Goal: Communication & Community: Answer question/provide support

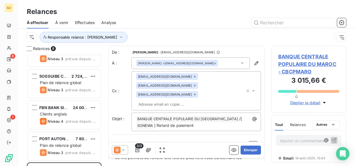
scroll to position [139, 0]
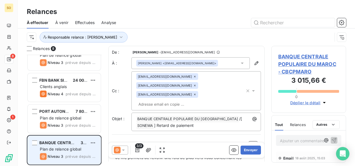
click at [60, 147] on span "Plan de relance global" at bounding box center [60, 148] width 41 height 5
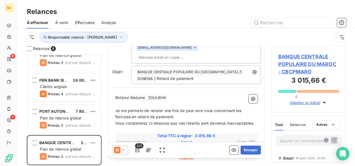
scroll to position [56, 0]
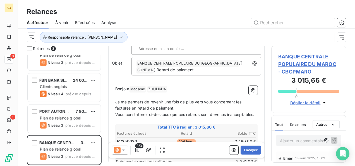
click at [183, 86] on p "Bonjour Madame ﻿ [PERSON_NAME] ﻿ ﻿" at bounding box center [186, 89] width 142 height 7
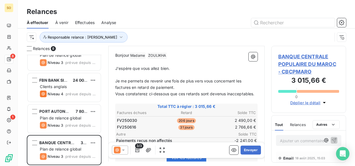
scroll to position [96, 0]
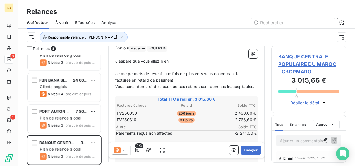
click at [183, 71] on p "Je me permets de revenir une fois de plus vers vous concernant les factures en …" at bounding box center [186, 77] width 142 height 13
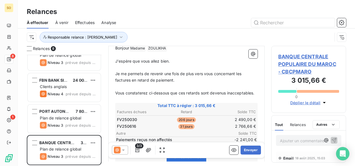
drag, startPoint x: 115, startPoint y: 65, endPoint x: 143, endPoint y: 89, distance: 36.8
click at [143, 89] on div "[PERSON_NAME] Madame ﻿ [PERSON_NAME] ﻿ ﻿ ﻿ J'espère que vous allez bien. ﻿ Je m…" at bounding box center [186, 152] width 149 height 220
click at [120, 71] on span "Je me permets de revenir une fois de plus vers vous concernant les factur" at bounding box center [184, 73] width 138 height 5
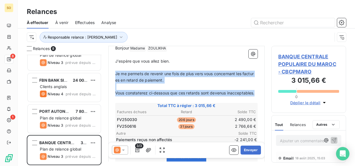
drag, startPoint x: 115, startPoint y: 62, endPoint x: 143, endPoint y: 96, distance: 43.5
click at [143, 96] on div "[PERSON_NAME] Madame ﻿ [PERSON_NAME] ﻿ ﻿ ﻿ J'espère que vous allez bien. ﻿ Je m…" at bounding box center [186, 151] width 142 height 213
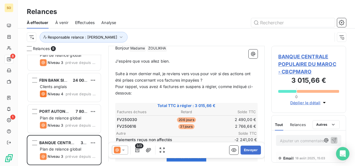
click at [206, 71] on p "Suite à mon dernier mail, je reviens vers vous pour voir si des actions ont été…" at bounding box center [186, 77] width 142 height 13
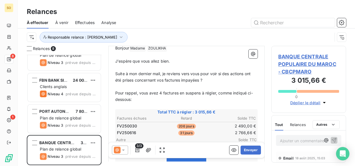
click at [163, 90] on span "Pour rappel, vous avez 4 factures en suspens à régler, comme indiqué ci-dessous:" at bounding box center [183, 95] width 137 height 11
click at [162, 90] on p "Pour rappel, vous avez 2factures en suspens à régler, comme indiqué ci-dessous:" at bounding box center [186, 96] width 142 height 13
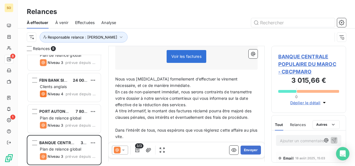
scroll to position [208, 0]
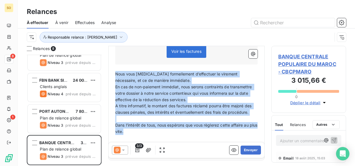
drag, startPoint x: 115, startPoint y: 63, endPoint x: 142, endPoint y: 119, distance: 62.1
click at [142, 119] on div "[PERSON_NAME] Madame ﻿ [PERSON_NAME] ﻿ ﻿ ﻿ J'espère que vous allez bien. ﻿ Suit…" at bounding box center [186, 43] width 142 height 220
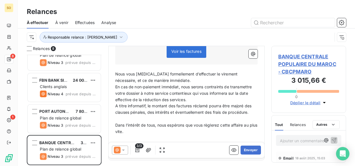
scroll to position [194, 0]
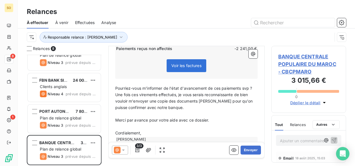
click at [252, 86] on span "Pourriez-vous m'informer de l'état d'avancement de ces paiements svp ?" at bounding box center [183, 88] width 137 height 5
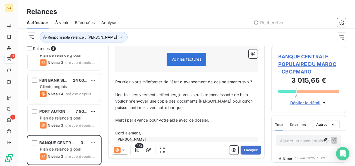
click at [145, 130] on p "Cordialement," at bounding box center [186, 133] width 142 height 6
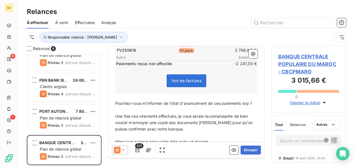
scroll to position [207, 0]
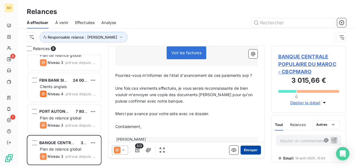
click at [241, 147] on button "Envoyer" at bounding box center [250, 149] width 20 height 9
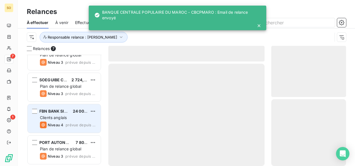
scroll to position [108, 0]
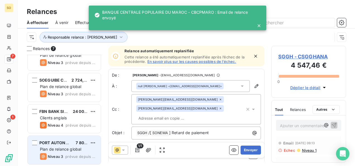
click at [71, 141] on div "[GEOGRAPHIC_DATA] 7 800,00 €" at bounding box center [68, 142] width 56 height 5
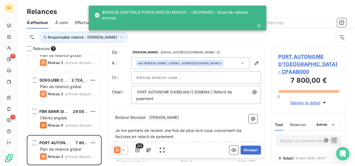
click at [184, 115] on p "Bonjour Monsieur ﻿ [PERSON_NAME] ﻿ ﻿" at bounding box center [186, 117] width 142 height 7
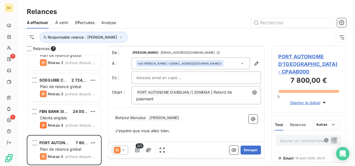
scroll to position [28, 0]
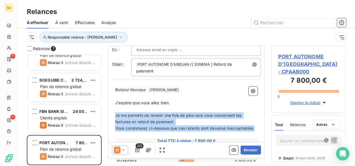
drag, startPoint x: 115, startPoint y: 114, endPoint x: 148, endPoint y: 133, distance: 38.7
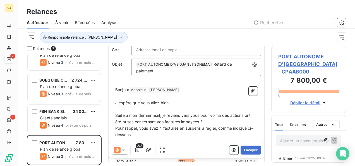
click at [206, 119] on p "Suite à mon dernier mail, je reviens vers vous pour voir si des actions ont été…" at bounding box center [186, 118] width 142 height 13
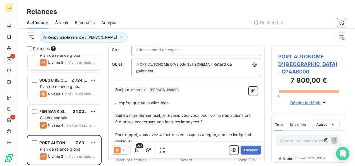
scroll to position [84, 0]
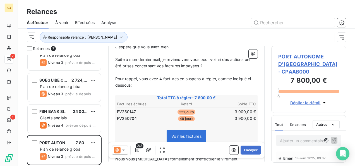
click at [162, 76] on span "Pour rappel, vous avez 4 factures en suspens à régler, comme indiqué ci-dessous:" at bounding box center [183, 81] width 137 height 11
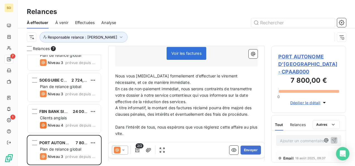
scroll to position [167, 0]
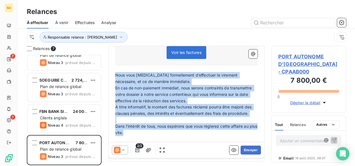
drag, startPoint x: 116, startPoint y: 75, endPoint x: 244, endPoint y: 130, distance: 139.6
click at [244, 130] on div "Bonjour Monsieur ﻿ [PERSON_NAME] ﻿ ﻿ ﻿ J'espère que vous allez bien. ﻿ Suite à …" at bounding box center [186, 50] width 142 height 207
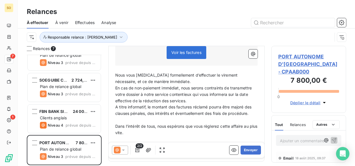
scroll to position [163, 0]
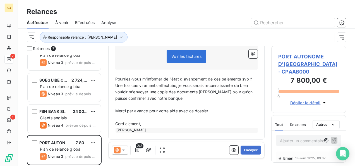
click at [254, 77] on div "Bonjour Monsieur ﻿ [PERSON_NAME] ﻿ ﻿ ﻿ J'espère que vous allez bien. ﻿ Suite à …" at bounding box center [186, 42] width 149 height 188
click at [252, 77] on span "Pourriez-vous m'informer de l'état d'avancement de ces paiements svp ?" at bounding box center [183, 78] width 137 height 5
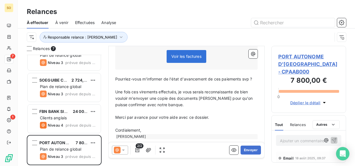
scroll to position [170, 0]
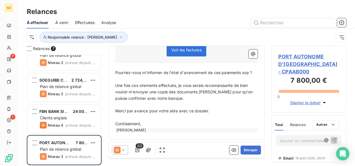
click at [149, 124] on p "Cordialement," at bounding box center [186, 123] width 142 height 6
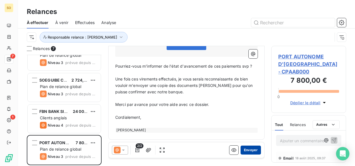
click at [247, 151] on button "Envoyer" at bounding box center [250, 149] width 20 height 9
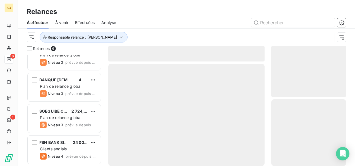
scroll to position [76, 0]
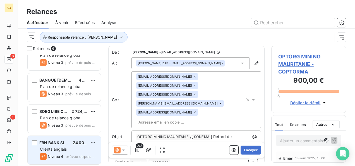
scroll to position [76, 0]
click at [67, 143] on span "FBN BANK SIERRA LEONE LTD" at bounding box center [68, 142] width 58 height 5
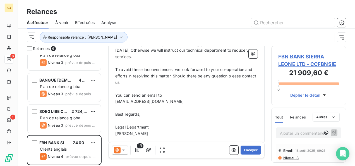
scroll to position [322, 0]
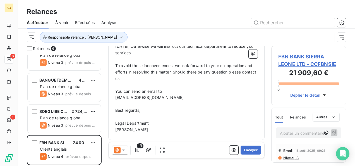
click at [285, 157] on span "Niveau 3" at bounding box center [290, 157] width 16 height 4
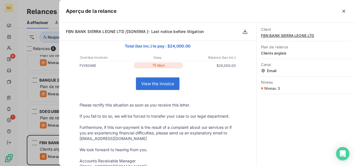
scroll to position [111, 0]
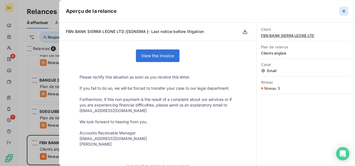
click at [339, 10] on button "button" at bounding box center [343, 11] width 9 height 9
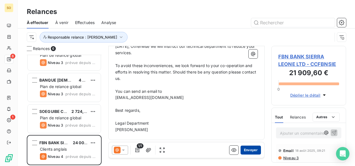
click at [240, 151] on button "Envoyer" at bounding box center [250, 149] width 20 height 9
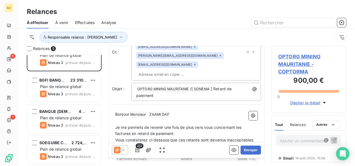
scroll to position [56, 0]
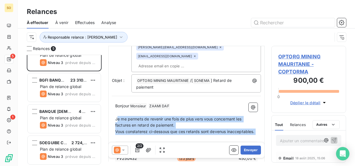
drag, startPoint x: 116, startPoint y: 108, endPoint x: 156, endPoint y: 131, distance: 46.1
drag, startPoint x: 116, startPoint y: 108, endPoint x: 143, endPoint y: 132, distance: 35.9
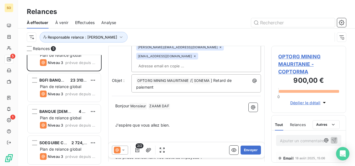
click at [128, 141] on p "﻿" at bounding box center [186, 144] width 142 height 6
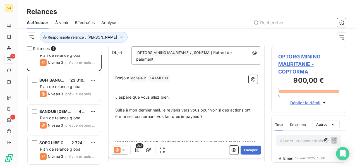
click at [133, 132] on p "﻿" at bounding box center [186, 135] width 142 height 6
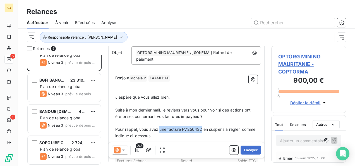
drag, startPoint x: 159, startPoint y: 119, endPoint x: 202, endPoint y: 119, distance: 43.2
click at [202, 127] on span "Pour rappel, vous avez une facture FV250432 en suspens à régler, comme indiqué …" at bounding box center [185, 132] width 141 height 11
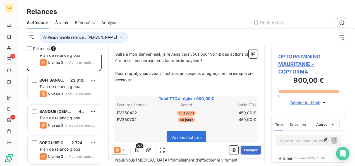
scroll to position [140, 0]
click at [136, 89] on p at bounding box center [186, 92] width 142 height 6
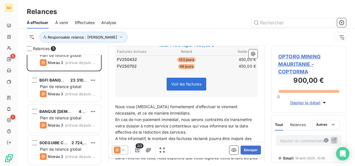
scroll to position [196, 0]
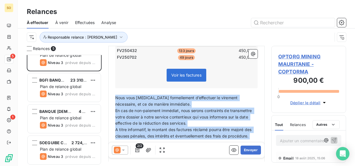
drag, startPoint x: 115, startPoint y: 87, endPoint x: 242, endPoint y: 133, distance: 134.6
click at [242, 133] on div "Bonjour Monsieur ﻿ ZAAMI DAF ﻿ ﻿ ﻿ ﻿ J'espère que vous allez bien. ﻿ Suite à mo…" at bounding box center [186, 69] width 142 height 213
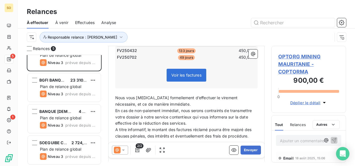
scroll to position [193, 0]
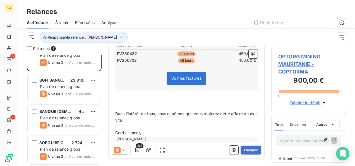
drag, startPoint x: 112, startPoint y: 102, endPoint x: 120, endPoint y: 104, distance: 8.7
click at [120, 104] on div "Bonjour Monsieur ﻿ ZAAMI DAF ﻿ ﻿ ﻿ ﻿ J'espère que vous allez bien. ﻿ Suite à mo…" at bounding box center [186, 54] width 149 height 182
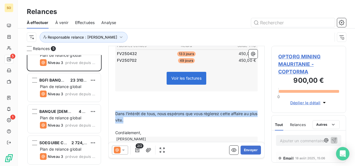
drag, startPoint x: 115, startPoint y: 103, endPoint x: 133, endPoint y: 110, distance: 18.4
click at [133, 110] on p "Dans l’intérêt de tous, nous espérons que vous règlerez cette affaire au plus v…" at bounding box center [186, 116] width 142 height 13
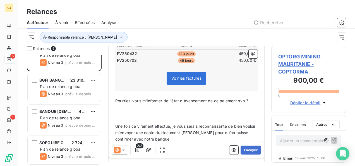
click at [131, 117] on p "﻿" at bounding box center [186, 120] width 142 height 6
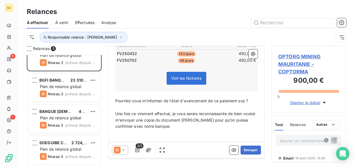
click at [219, 98] on span "Pourriez-vous m'informer de l'état d'avancement de ce paiement svp ?" at bounding box center [181, 100] width 133 height 5
click at [239, 98] on span "Pourriez-vous m'informer de l'état d'avancement de ces paiement svp ?" at bounding box center [182, 100] width 135 height 5
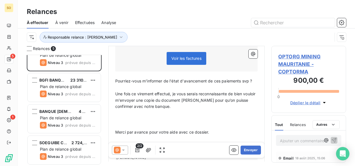
scroll to position [220, 0]
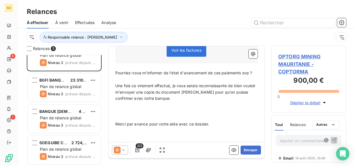
click at [143, 108] on p at bounding box center [186, 111] width 142 height 6
click at [140, 114] on p "﻿" at bounding box center [186, 117] width 142 height 6
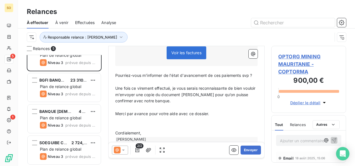
click at [130, 123] on p "﻿" at bounding box center [186, 126] width 142 height 6
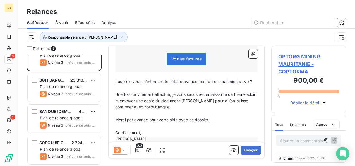
click at [161, 129] on p "Cordialement," at bounding box center [186, 132] width 142 height 6
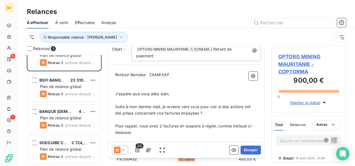
scroll to position [79, 0]
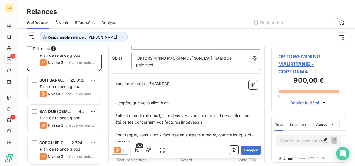
click at [115, 93] on p "﻿" at bounding box center [186, 96] width 142 height 6
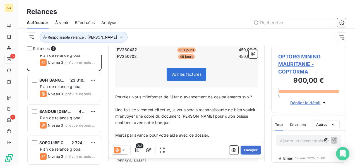
scroll to position [212, 0]
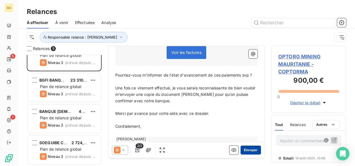
click at [249, 152] on button "Envoyer" at bounding box center [250, 149] width 20 height 9
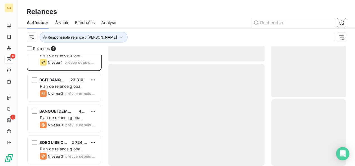
scroll to position [14, 0]
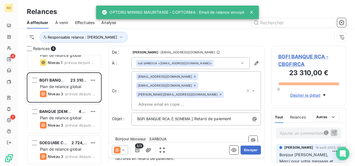
scroll to position [14, 0]
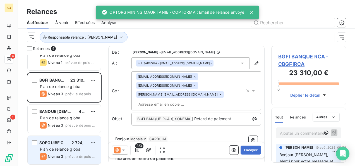
click at [61, 146] on div "Plan de relance global" at bounding box center [68, 149] width 56 height 6
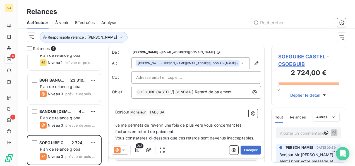
click at [192, 114] on p "Bonjour Monsieur ﻿ [PERSON_NAME] ﻿ ﻿" at bounding box center [186, 112] width 142 height 7
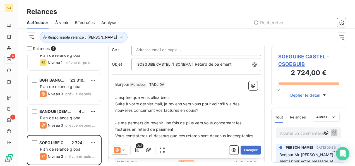
scroll to position [56, 0]
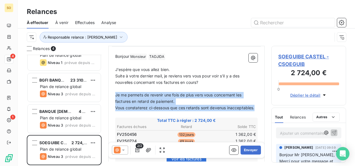
drag, startPoint x: 116, startPoint y: 96, endPoint x: 148, endPoint y: 113, distance: 36.0
click at [148, 113] on div "Bonjour Monsieur ﻿ [PERSON_NAME] ﻿ ﻿ ﻿ J'espère que vous allez bien. Suite à vo…" at bounding box center [186, 156] width 142 height 207
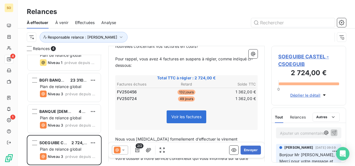
scroll to position [84, 0]
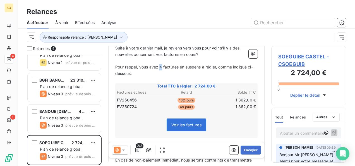
click at [161, 68] on p "Pour rappel, vous avez 4 factures en suspens à régler, comme indiqué ci-dessous:" at bounding box center [186, 70] width 142 height 13
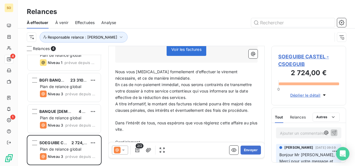
scroll to position [167, 0]
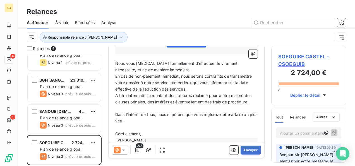
drag, startPoint x: 115, startPoint y: 64, endPoint x: 137, endPoint y: 90, distance: 34.8
click at [137, 90] on div "Bonjour Monsieur ﻿ [PERSON_NAME] ﻿ ﻿ ﻿ J'espère que vous allez bien. Suite à vo…" at bounding box center [186, 41] width 149 height 207
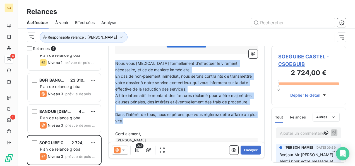
drag, startPoint x: 116, startPoint y: 61, endPoint x: 136, endPoint y: 119, distance: 61.9
click at [136, 119] on div "Bonjour Monsieur ﻿ [PERSON_NAME] ﻿ ﻿ ﻿ J'espère que vous allez bien. Suite à vo…" at bounding box center [186, 42] width 142 height 201
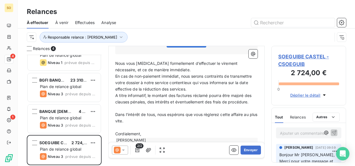
scroll to position [152, 0]
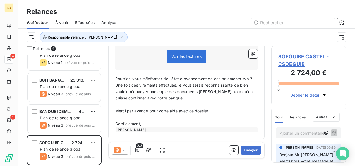
click at [251, 76] on p "Pourriez-vous m'informer de l'état d'avancement de ces paiements svp ?" at bounding box center [186, 79] width 142 height 6
click at [253, 74] on div "Bonjour Monsieur ﻿ [PERSON_NAME] ﻿ ﻿ ﻿ J'espère que vous allez bien. Suite à vo…" at bounding box center [186, 45] width 149 height 182
click at [254, 77] on div "Bonjour Monsieur ﻿ [PERSON_NAME] ﻿ ﻿ ﻿ J'espère que vous allez bien. Suite à vo…" at bounding box center [186, 45] width 149 height 182
click at [252, 76] on span "Pourriez-vous m'informer de l'état d'avancement de ces paiements svp ?" at bounding box center [183, 78] width 137 height 5
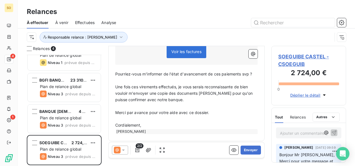
scroll to position [158, 0]
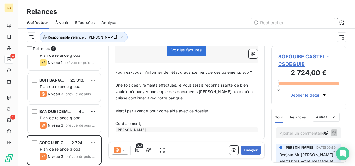
click at [147, 123] on p "Cordialement," at bounding box center [186, 123] width 142 height 6
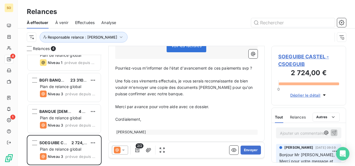
scroll to position [164, 0]
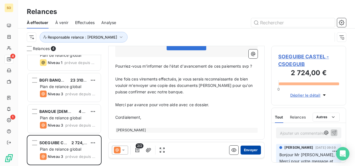
click at [245, 147] on button "Envoyer" at bounding box center [250, 149] width 20 height 9
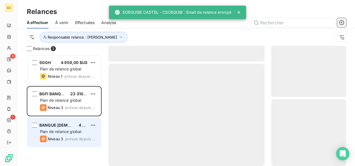
click at [61, 129] on span "Plan de relance global" at bounding box center [60, 131] width 41 height 5
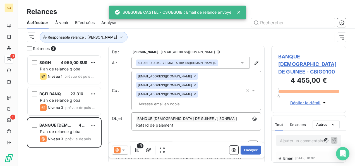
scroll to position [28, 0]
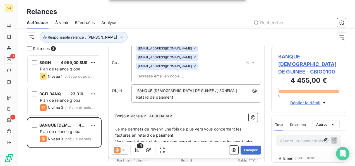
click at [183, 113] on p "Bonjour Monsieur ﻿ [PERSON_NAME] ﻿ ﻿" at bounding box center [186, 116] width 142 height 7
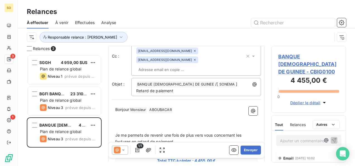
scroll to position [41, 0]
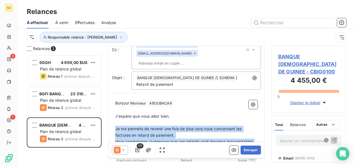
drag, startPoint x: 116, startPoint y: 110, endPoint x: 145, endPoint y: 130, distance: 35.6
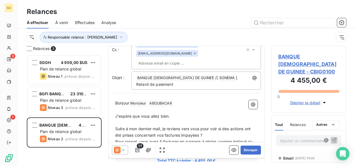
click at [212, 125] on p "Suite à mon dernier mail, je reviens vers vous pour voir si des actions ont été…" at bounding box center [186, 131] width 142 height 13
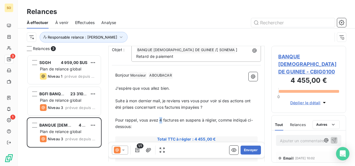
click at [162, 117] on span "Pour rappel, vous avez 4 factures en suspens à régler, comme indiqué ci-dessous:" at bounding box center [183, 122] width 137 height 11
click at [183, 117] on span "Pour rappel, vous avez une factures en suspens à régler, comme indiqué ci-desso…" at bounding box center [186, 122] width 142 height 11
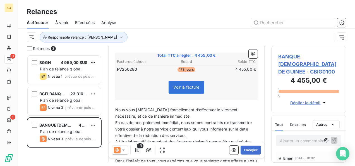
scroll to position [181, 0]
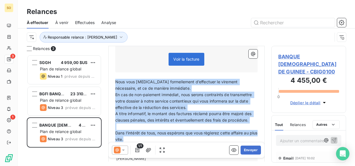
drag, startPoint x: 115, startPoint y: 62, endPoint x: 143, endPoint y: 120, distance: 64.2
click at [143, 120] on div "Bonjour Monsieur ﻿ [PERSON_NAME] ﻿ ﻿ ﻿ J'espère que vous allez bien. ﻿ Suite à …" at bounding box center [186, 60] width 142 height 200
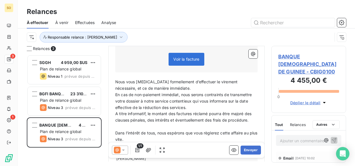
scroll to position [166, 0]
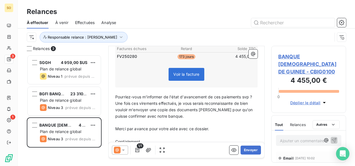
click at [221, 94] on span "Pourriez-vous m'informer de l'état d'avancement de ces paiements svp ?" at bounding box center [183, 96] width 137 height 5
click at [239, 94] on span "Pourriez-vous m'informer de l'état d'avancement de ce paiements svp ?" at bounding box center [182, 96] width 135 height 5
click at [138, 101] on span "Une fois ces virements effectués, je vous serais reconnaissante de bien vouloir…" at bounding box center [184, 110] width 138 height 18
click at [156, 101] on span "Une fois ce virements effectués, je vous serais reconnaissante de bien vouloir …" at bounding box center [184, 110] width 138 height 18
click at [172, 101] on span "Une fois ce virement effectués, je vous serais reconnaissante de bien vouloir m…" at bounding box center [186, 110] width 143 height 18
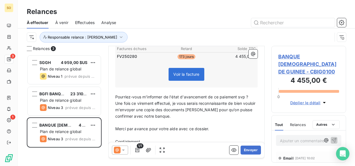
click at [176, 101] on span "Une fois ce virement effectué, je vous serais reconnaissante de bien vouloir m'…" at bounding box center [185, 110] width 141 height 18
click at [196, 101] on span "Une fois ce virement effectué, je vous serais reconnaissante de bien vouloir m'…" at bounding box center [185, 110] width 141 height 18
click at [250, 94] on p "Pourriez-vous m'informer de l'état d'avancement de ce paiement svp ?" at bounding box center [186, 97] width 142 height 6
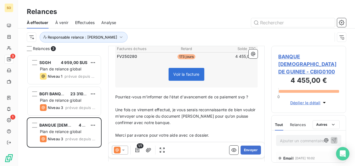
scroll to position [172, 0]
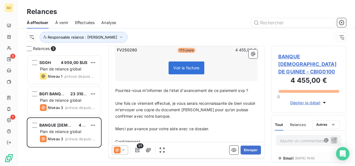
click at [154, 138] on p "Cordialement," at bounding box center [186, 141] width 142 height 6
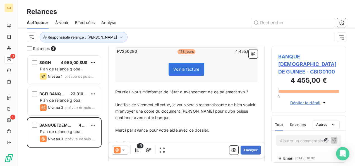
scroll to position [178, 0]
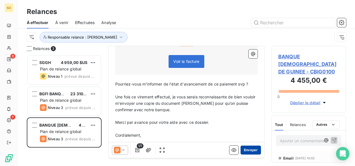
click at [245, 147] on button "Envoyer" at bounding box center [250, 149] width 20 height 9
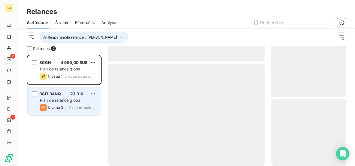
click at [68, 105] on div "Niveau 3 prévue depuis 2 jours" at bounding box center [68, 107] width 56 height 7
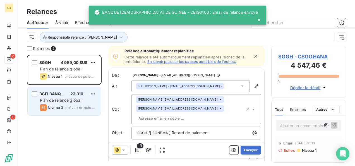
click at [68, 105] on div "Niveau 3 prévue depuis 2 jours" at bounding box center [68, 107] width 56 height 7
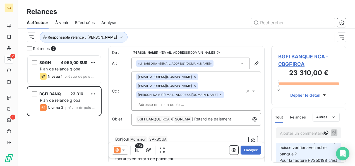
scroll to position [56, 0]
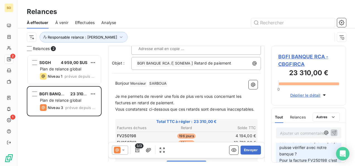
click at [173, 80] on p "Bonjour Monsieur ﻿ [PERSON_NAME] ﻿ ﻿" at bounding box center [186, 83] width 142 height 7
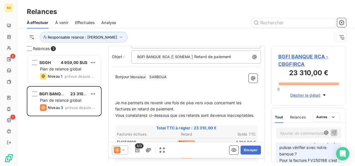
scroll to position [69, 0]
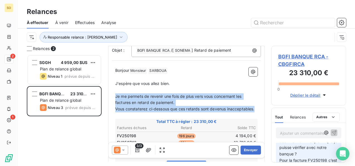
drag, startPoint x: 115, startPoint y: 78, endPoint x: 152, endPoint y: 94, distance: 40.2
click at [152, 94] on div "Bonjour Monsieur ﻿ [PERSON_NAME] ﻿ ﻿ ﻿ J'espère que vous allez bien. ﻿ Je me pe…" at bounding box center [186, 167] width 142 height 201
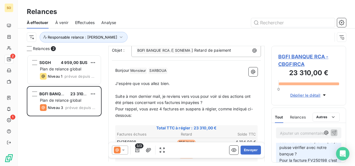
click at [209, 93] on p "Suite à mon dernier mail, je reviens vers vous pour voir si des actions ont été…" at bounding box center [186, 99] width 142 height 13
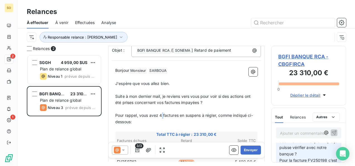
click at [162, 113] on span "Pour rappel, vous avez 4 factures en suspens à régler, comme indiqué ci-dessous:" at bounding box center [183, 118] width 137 height 11
click at [160, 113] on span "Pour rappel, vous avez 4 factures en suspens à régler, comme indiqué ci-dessous:" at bounding box center [184, 118] width 139 height 11
click at [162, 113] on span "Pour rappel, vous avez 4 factures en suspens à régler, comme indiqué ci-dessous:" at bounding box center [184, 118] width 139 height 11
click at [159, 113] on span "Pour rappel, vous avez 3factures en suspens à régler, comme indiqué ci-dessous:" at bounding box center [183, 118] width 137 height 11
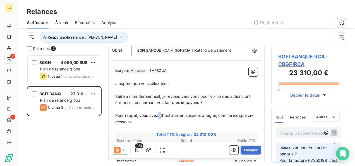
click at [159, 113] on span "Pour rappel, vous avez 3factures en suspens à régler, comme indiqué ci-dessous:" at bounding box center [183, 118] width 137 height 11
click at [162, 113] on span "Pour rappel, vous avez 3factures en suspens à régler, comme indiqué ci-dessous:" at bounding box center [183, 118] width 136 height 11
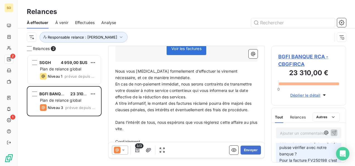
scroll to position [171, 0]
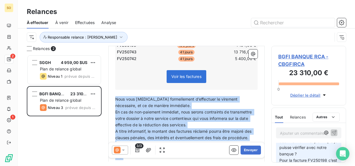
drag, startPoint x: 115, startPoint y: 79, endPoint x: 136, endPoint y: 139, distance: 64.0
click at [136, 139] on div "Bonjour Monsieur ﻿ [PERSON_NAME] ﻿ ﻿ ﻿ J'espère que vous allez bien. ﻿ Suite à …" at bounding box center [186, 71] width 142 height 214
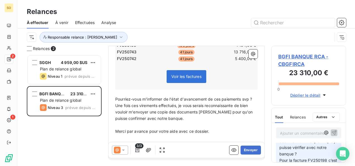
click at [252, 96] on span "Pourriez-vous m'informer de l'état d'avancement de ces paiements svp ?" at bounding box center [183, 98] width 137 height 5
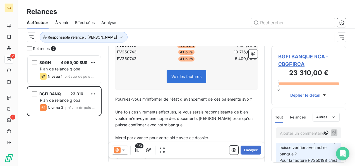
scroll to position [180, 0]
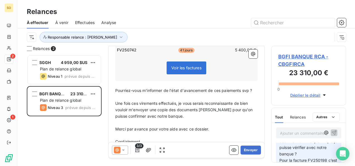
click at [144, 138] on p "Cordialement," at bounding box center [186, 141] width 142 height 6
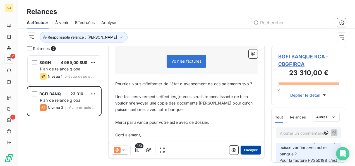
click at [242, 148] on button "Envoyer" at bounding box center [250, 149] width 20 height 9
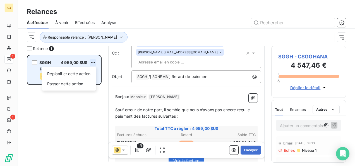
click at [94, 60] on html "SO 1 1 Relances À effectuer À venir Effectuées Analyse Responsable relance : Vi…" at bounding box center [177, 83] width 355 height 166
click at [77, 81] on div "Passer cette action" at bounding box center [69, 83] width 50 height 9
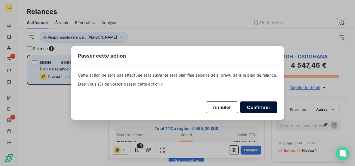
click at [261, 106] on button "Confirmer" at bounding box center [258, 107] width 37 height 12
